Goal: Task Accomplishment & Management: Complete application form

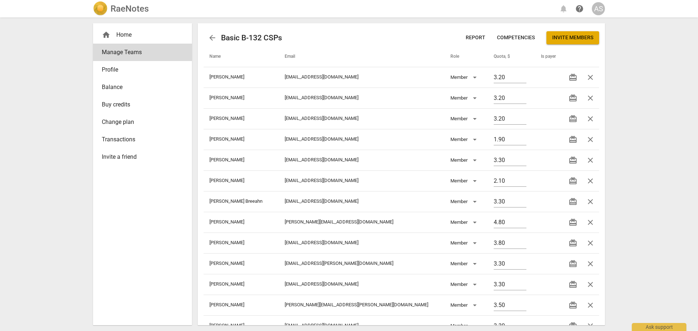
click at [133, 35] on div "home Home" at bounding box center [140, 35] width 76 height 9
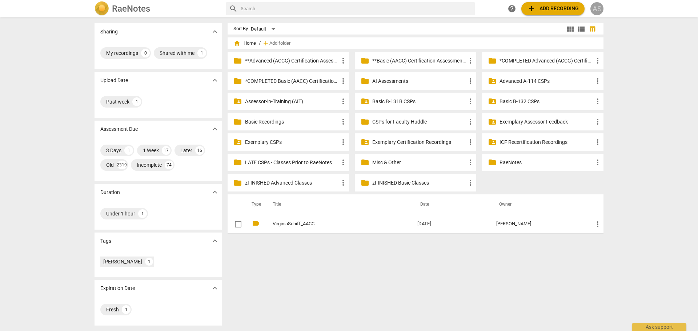
click at [598, 8] on div "AS" at bounding box center [597, 8] width 13 height 13
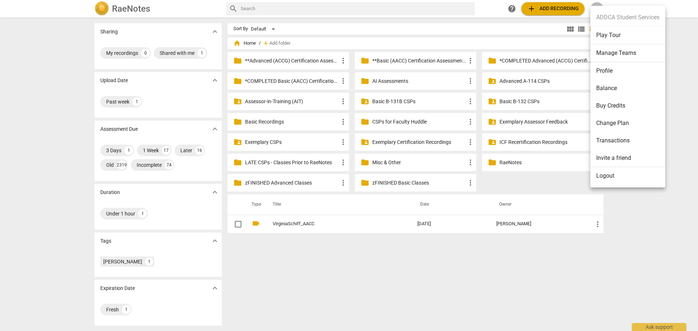
click at [613, 52] on li "Manage Teams" at bounding box center [628, 53] width 75 height 18
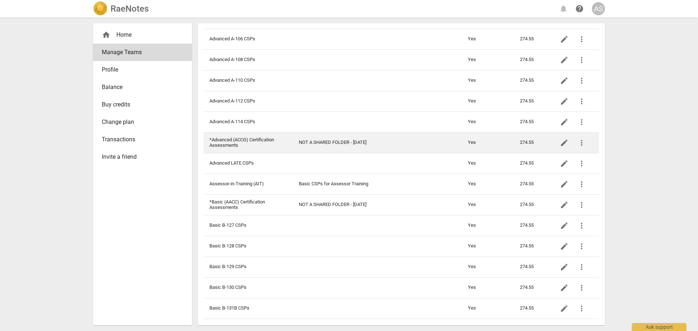
scroll to position [109, 0]
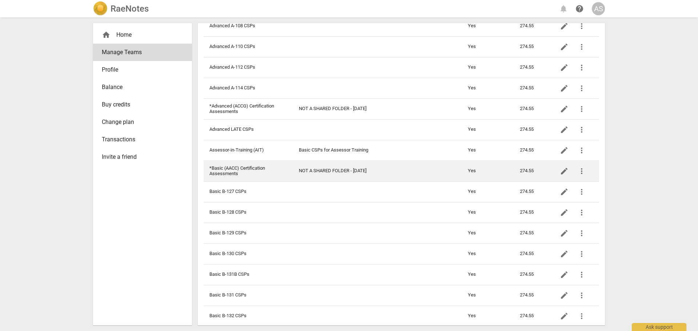
click at [311, 171] on td "NOT A SHARED FOLDER - 6-1-22" at bounding box center [377, 171] width 169 height 21
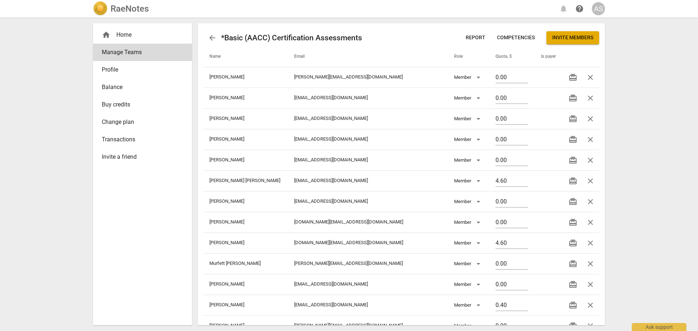
click at [580, 44] on button "Invite members" at bounding box center [573, 37] width 53 height 13
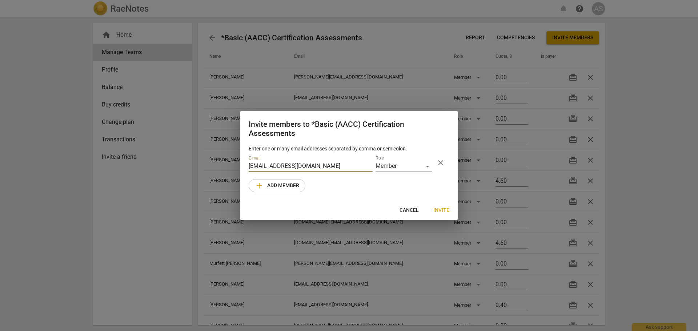
type input "shenaechapple@hotmail.com"
click at [444, 208] on span "Invite" at bounding box center [441, 210] width 16 height 7
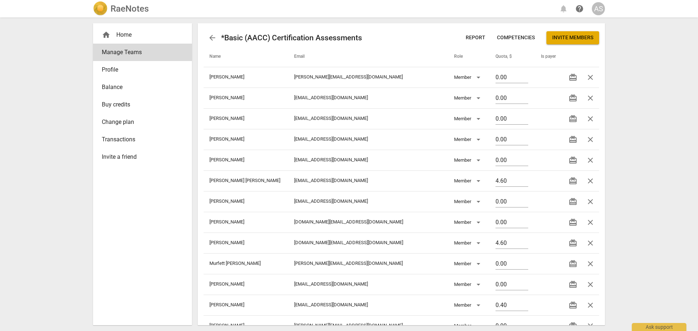
click at [124, 11] on h2 "RaeNotes" at bounding box center [130, 9] width 38 height 10
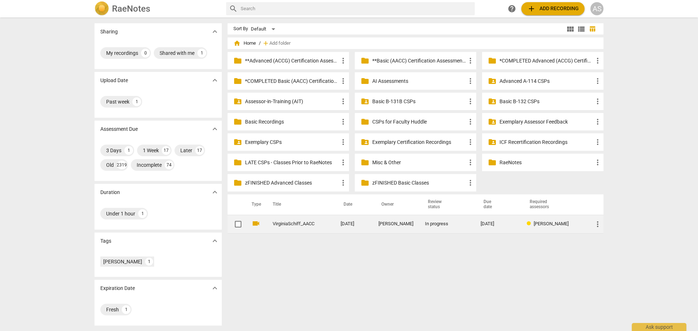
click at [595, 225] on span "more_vert" at bounding box center [598, 224] width 9 height 9
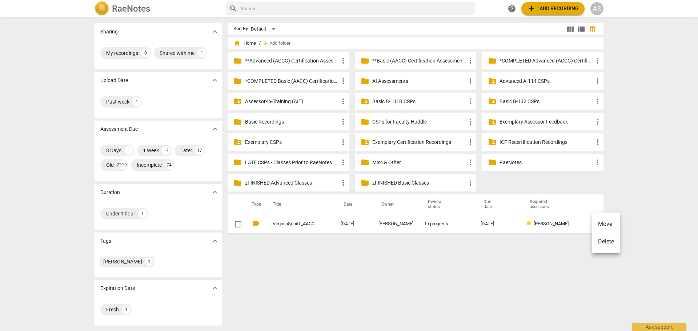
click at [606, 223] on li "Move" at bounding box center [606, 224] width 28 height 17
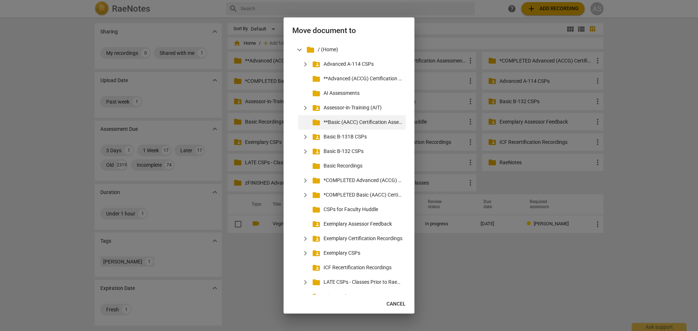
click at [361, 121] on p "**Basic (AACC) Certification Assessments" at bounding box center [363, 123] width 79 height 8
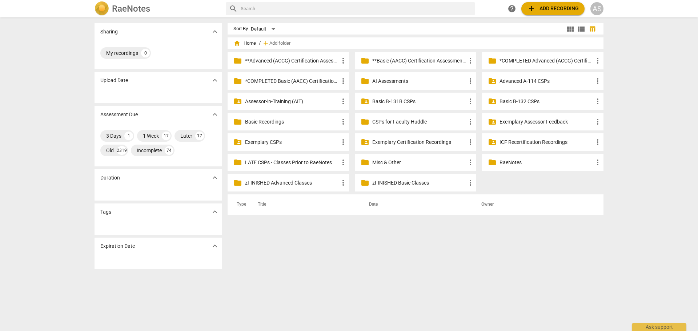
click at [415, 59] on p "**Basic (AACC) Certification Assessments" at bounding box center [419, 61] width 94 height 8
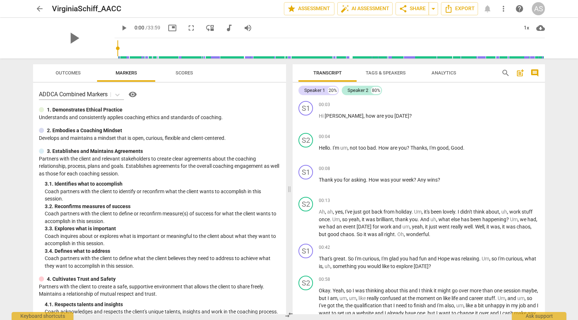
click at [38, 4] on button "arrow_back" at bounding box center [39, 8] width 13 height 13
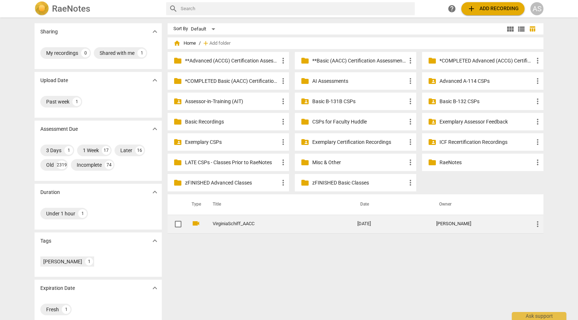
click at [293, 225] on link "VirginiaSchiff_AACC" at bounding box center [272, 223] width 119 height 5
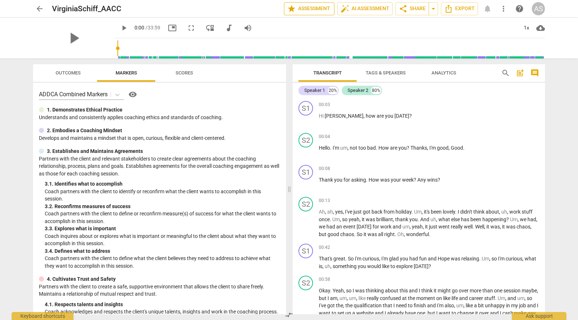
click at [323, 8] on span "star Assessment" at bounding box center [309, 8] width 44 height 9
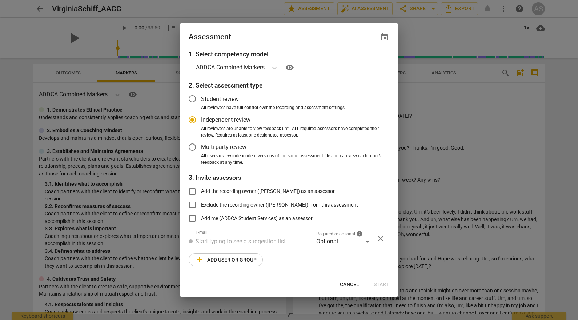
radio input "false"
click at [381, 35] on span "event" at bounding box center [384, 37] width 9 height 9
click at [361, 62] on input "date" at bounding box center [340, 62] width 51 height 11
type input "[DATE]"
click at [300, 43] on div at bounding box center [289, 160] width 578 height 320
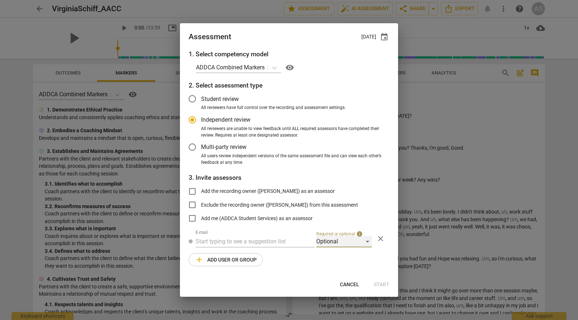
click at [331, 245] on div "Optional" at bounding box center [344, 242] width 56 height 12
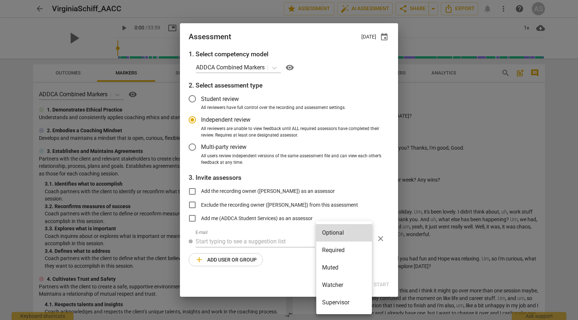
click at [340, 248] on li "Required" at bounding box center [344, 250] width 56 height 17
radio input "false"
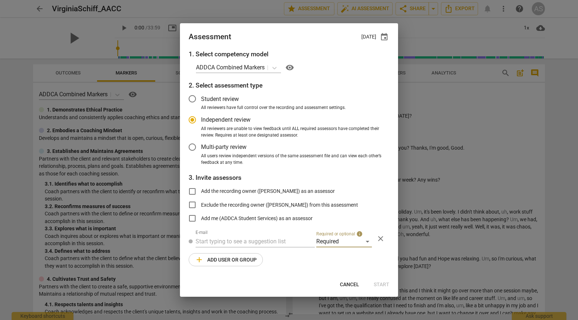
click at [203, 225] on label "Add me (ADDCA Student Services) as an assessor" at bounding box center [248, 218] width 129 height 17
click at [201, 225] on input "Add me (ADDCA Student Services) as an assessor" at bounding box center [192, 218] width 17 height 17
checkbox input "true"
radio input "false"
click at [199, 216] on input "Add me (ADDCA Student Services) as an assessor" at bounding box center [192, 218] width 17 height 17
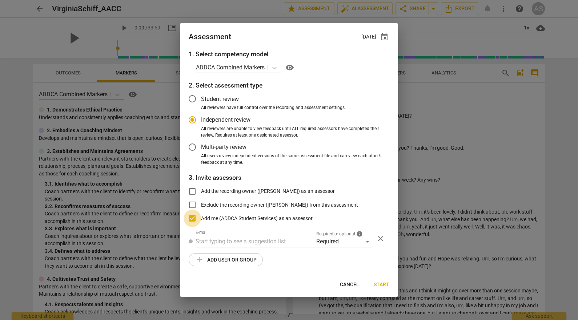
checkbox input "false"
click at [213, 240] on input "text" at bounding box center [255, 242] width 119 height 12
radio input "false"
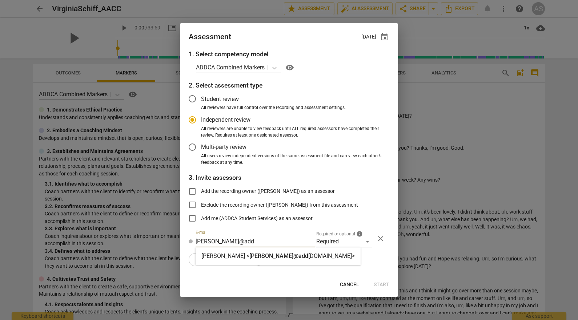
type input "[PERSON_NAME]@add"
click at [249, 259] on span "[PERSON_NAME]@add" at bounding box center [278, 256] width 59 height 7
radio input "false"
type input "[PERSON_NAME] <[PERSON_NAME][EMAIL_ADDRESS][DOMAIN_NAME]>"
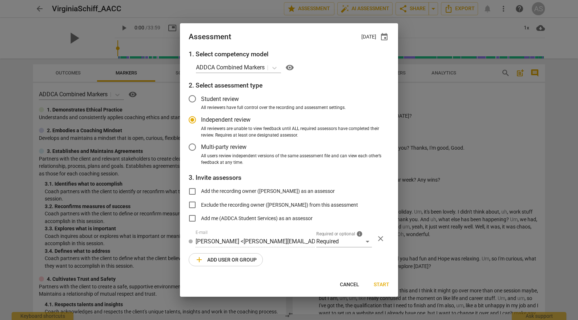
click at [242, 264] on span "add Add user or group" at bounding box center [226, 260] width 62 height 9
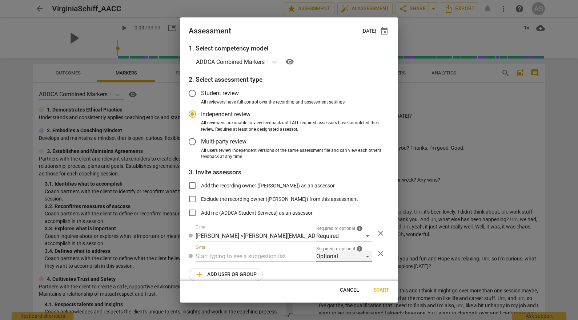
click at [340, 258] on div "Optional" at bounding box center [344, 257] width 56 height 12
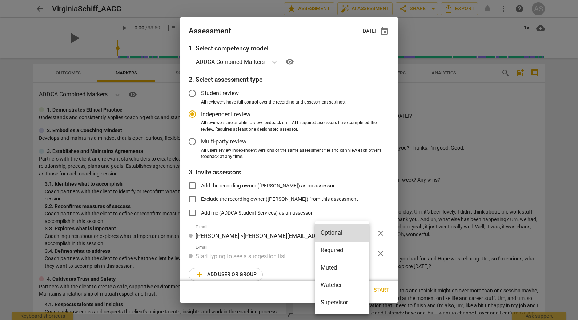
drag, startPoint x: 345, startPoint y: 300, endPoint x: 319, endPoint y: 289, distance: 28.7
click at [346, 301] on li "Supervisor" at bounding box center [342, 302] width 55 height 17
radio input "false"
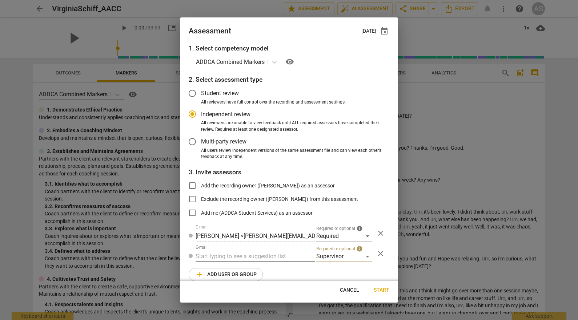
click at [252, 255] on input "text" at bounding box center [255, 257] width 119 height 12
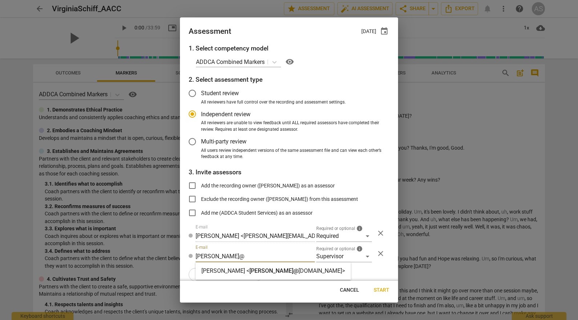
type input "[PERSON_NAME]@"
drag, startPoint x: 252, startPoint y: 271, endPoint x: 234, endPoint y: 272, distance: 18.3
click at [252, 270] on span "[PERSON_NAME]@" at bounding box center [273, 271] width 49 height 7
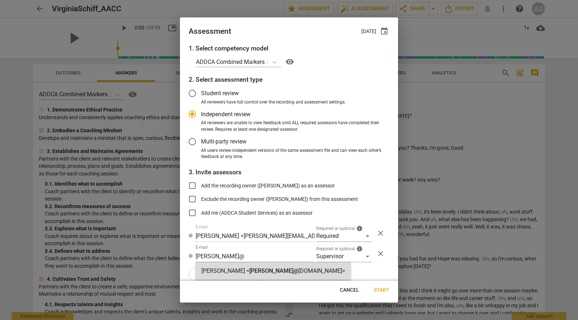
radio input "false"
type input "[PERSON_NAME] <[PERSON_NAME][EMAIL_ADDRESS][DOMAIN_NAME]>"
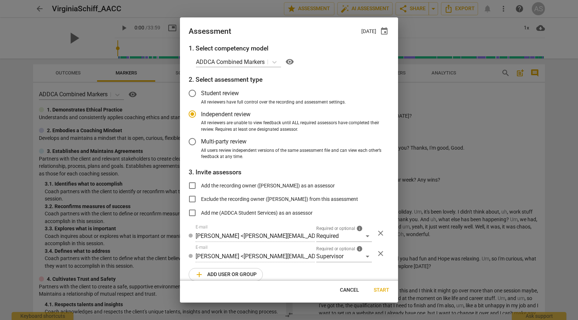
click at [234, 272] on span "add Add user or group" at bounding box center [226, 275] width 62 height 9
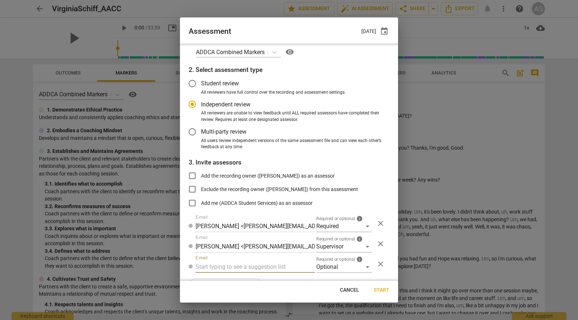
scroll to position [29, 0]
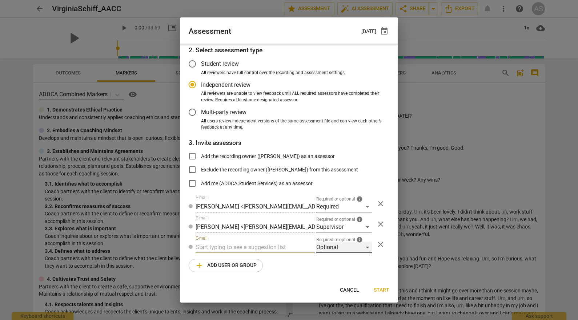
click at [330, 251] on div "Optional" at bounding box center [344, 248] width 56 height 12
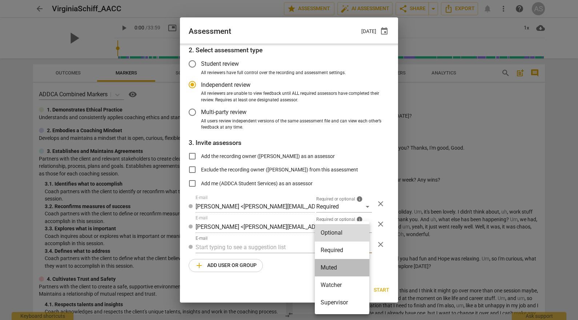
click at [337, 264] on li "Muted" at bounding box center [342, 267] width 55 height 17
radio input "false"
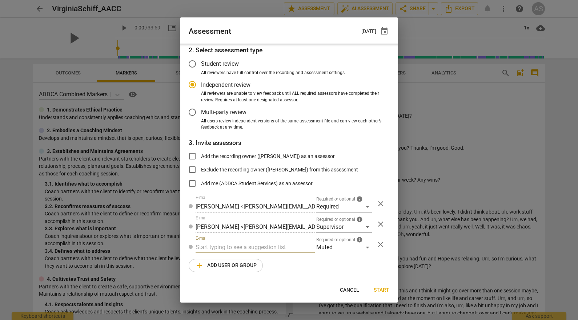
click at [267, 247] on input "text" at bounding box center [255, 248] width 119 height 12
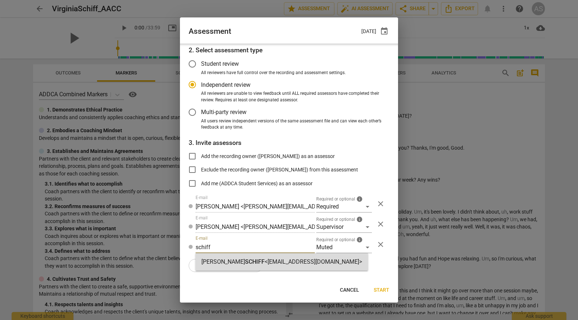
type input "schiff"
click at [268, 260] on strong "<[EMAIL_ADDRESS][DOMAIN_NAME]>" at bounding box center [313, 262] width 97 height 7
radio input "false"
type input "[PERSON_NAME] <[EMAIL_ADDRESS][DOMAIN_NAME]>"
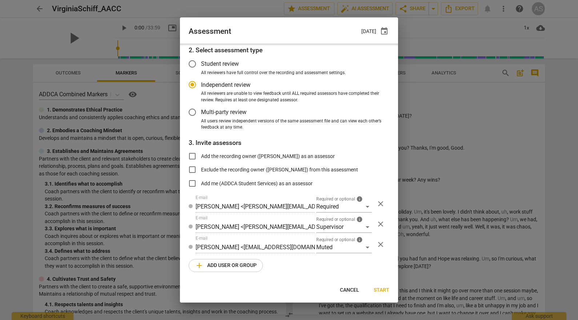
click at [236, 268] on span "add Add user or group" at bounding box center [226, 265] width 62 height 9
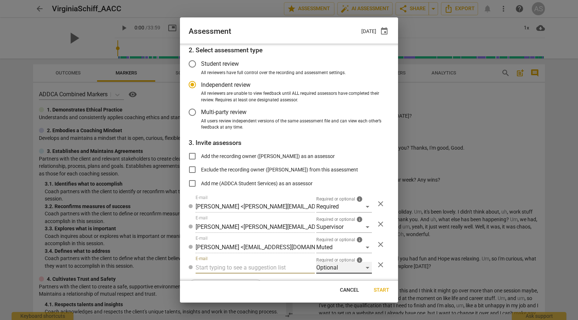
click at [327, 268] on div "Optional" at bounding box center [344, 268] width 56 height 12
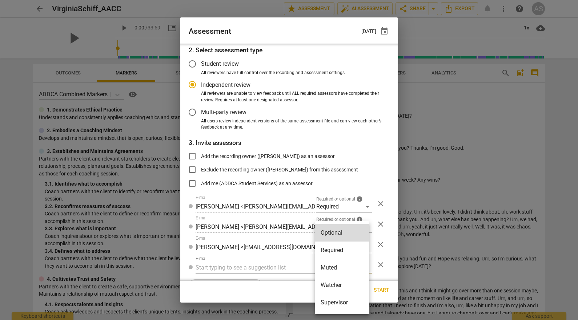
click at [331, 284] on li "Watcher" at bounding box center [342, 285] width 55 height 17
radio input "false"
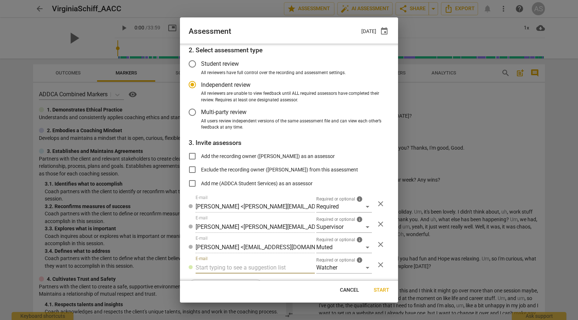
click at [269, 266] on input "text" at bounding box center [255, 268] width 119 height 12
type input "[EMAIL_ADDRESS][DOMAIN_NAME]"
click at [381, 291] on span "Start" at bounding box center [382, 290] width 16 height 7
radio input "false"
type input "[PERSON_NAME] <[EMAIL_ADDRESS][DOMAIN_NAME]>"
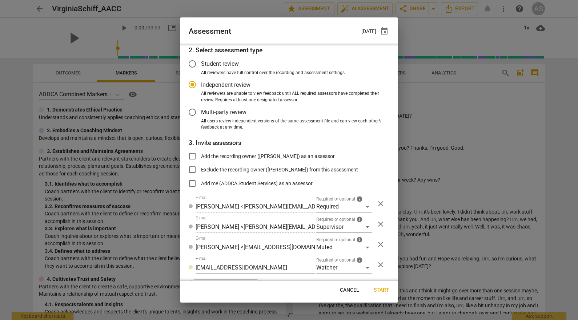
type input "[PERSON_NAME] <[PERSON_NAME][EMAIL_ADDRESS][DOMAIN_NAME]>"
type input "ADDCA Student Services <[EMAIL_ADDRESS][DOMAIN_NAME]>"
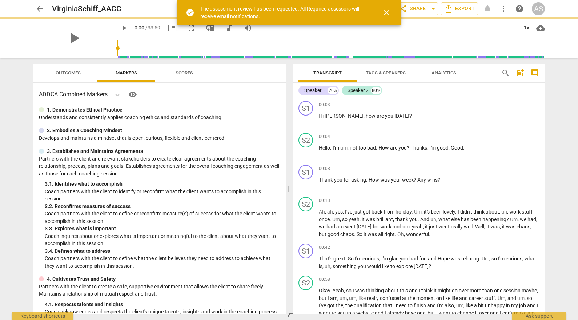
scroll to position [5, 0]
